Goal: Navigation & Orientation: Find specific page/section

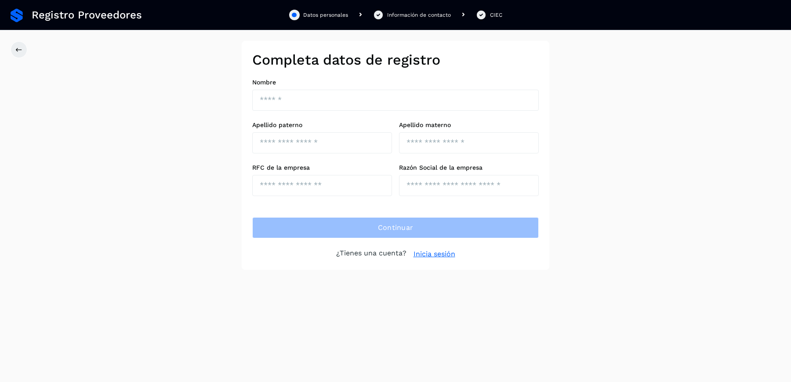
click at [441, 254] on link "Inicia sesión" at bounding box center [434, 254] width 42 height 11
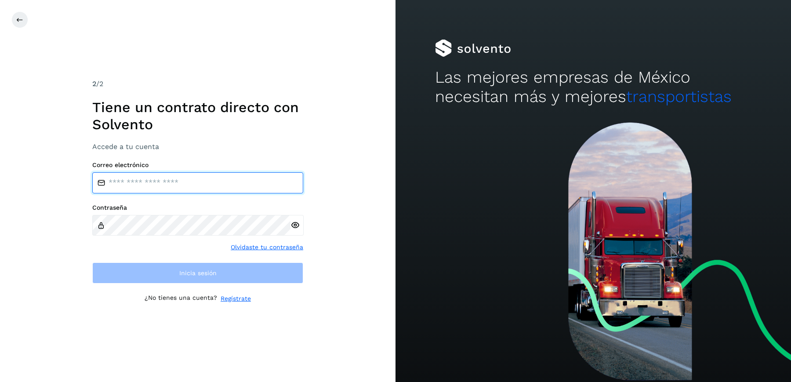
type input "**********"
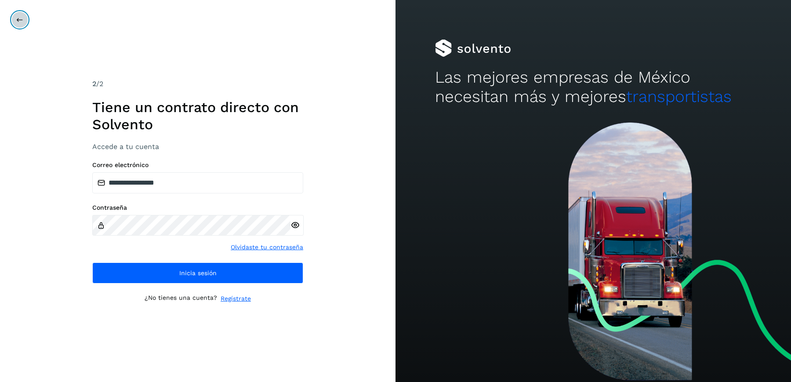
click at [20, 19] on icon at bounding box center [19, 19] width 7 height 7
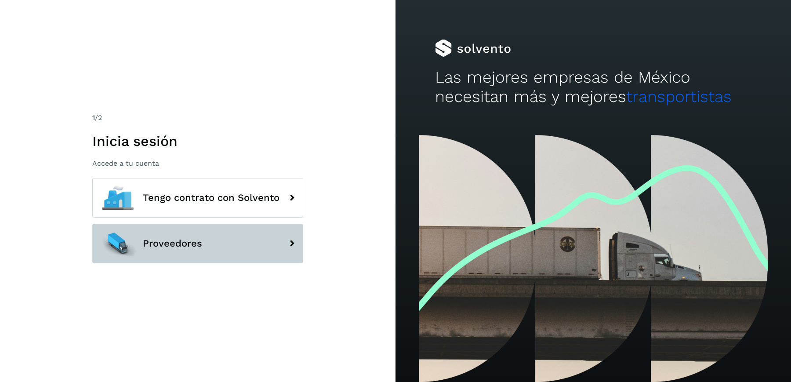
click at [196, 246] on span "Proveedores" at bounding box center [172, 243] width 59 height 11
